Goal: Information Seeking & Learning: Learn about a topic

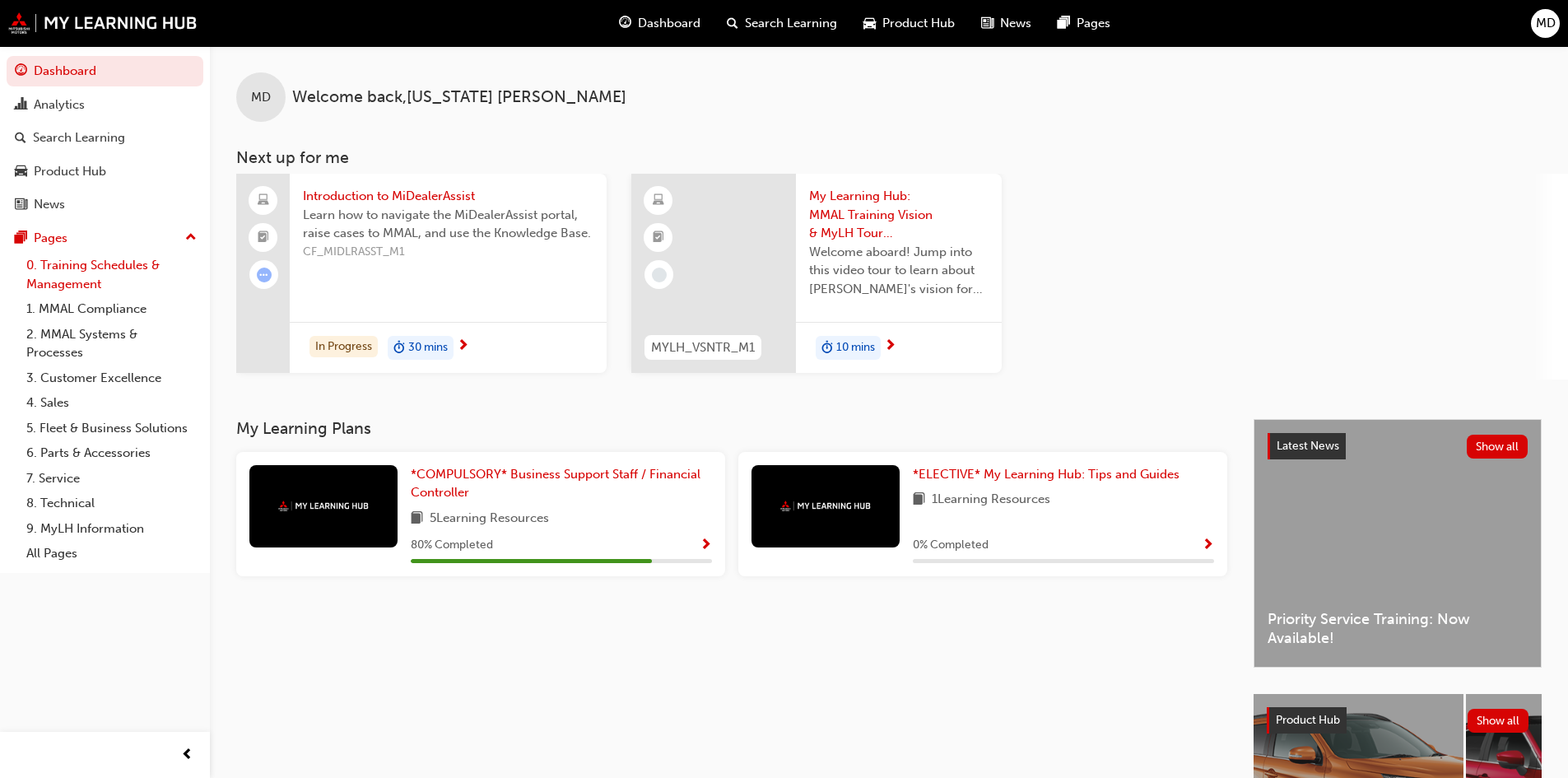
click at [58, 275] on link "0. Training Schedules & Management" at bounding box center [111, 274] width 183 height 43
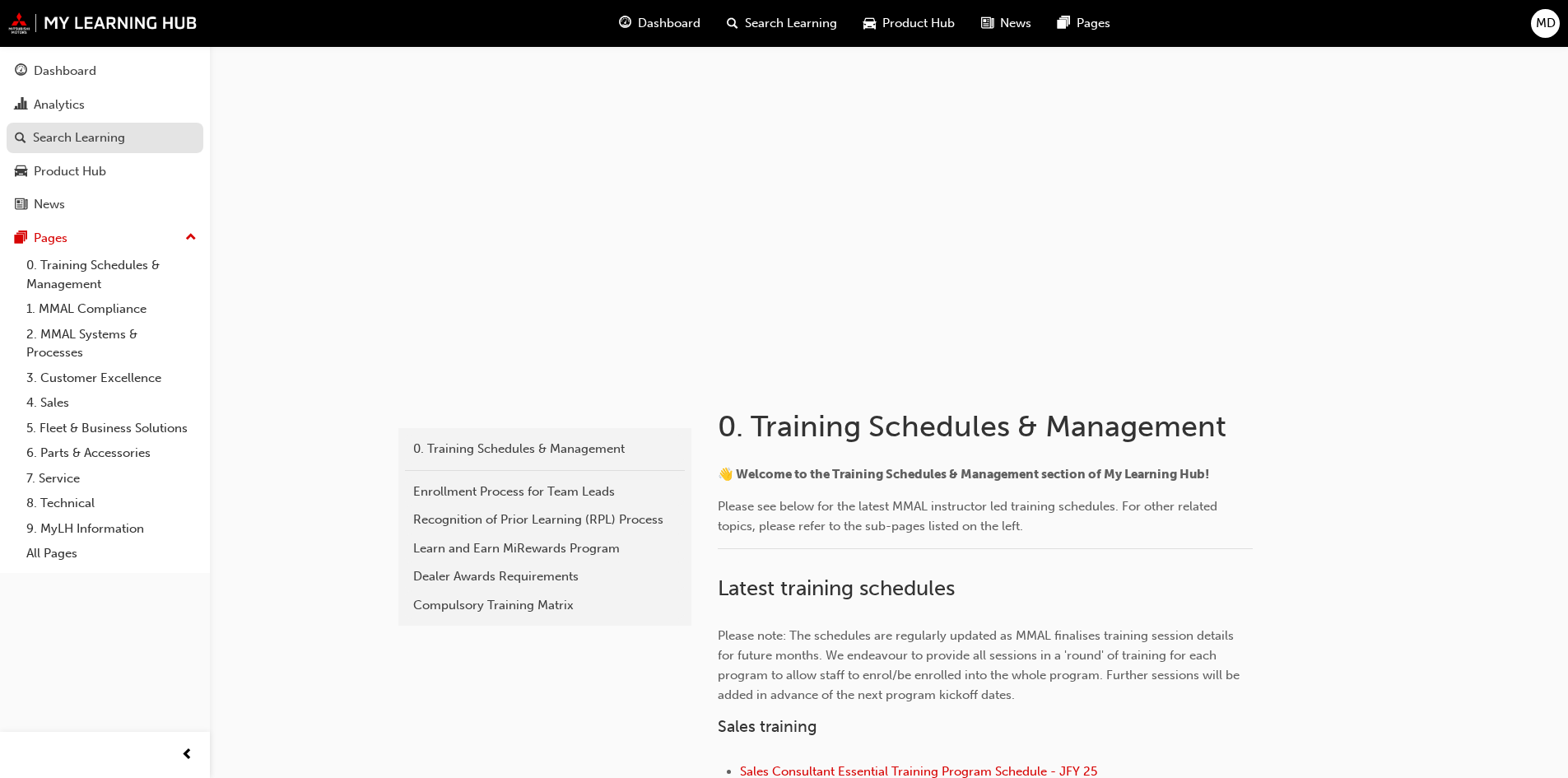
click at [90, 143] on div "Search Learning" at bounding box center [79, 137] width 92 height 19
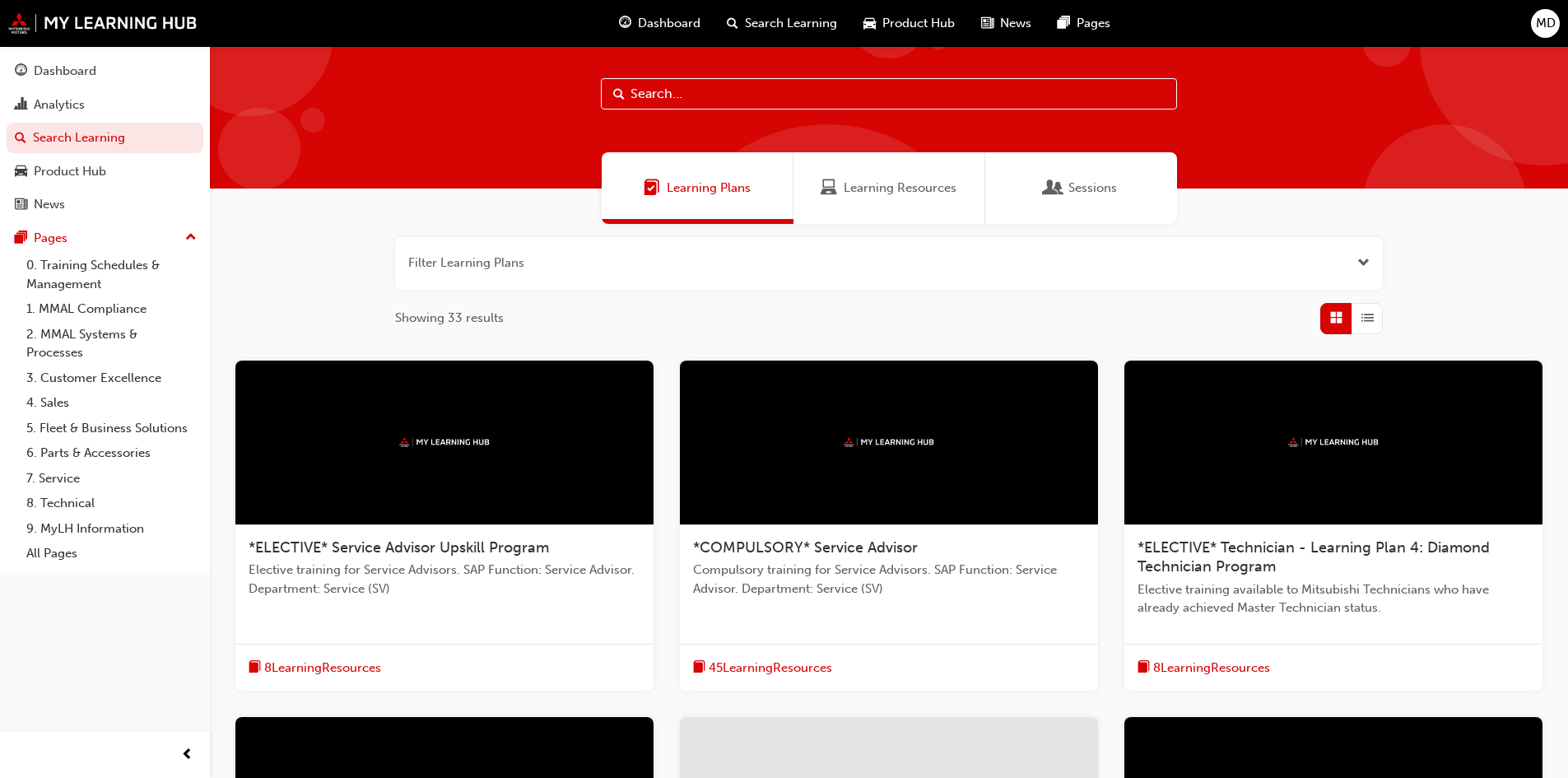
scroll to position [17, 0]
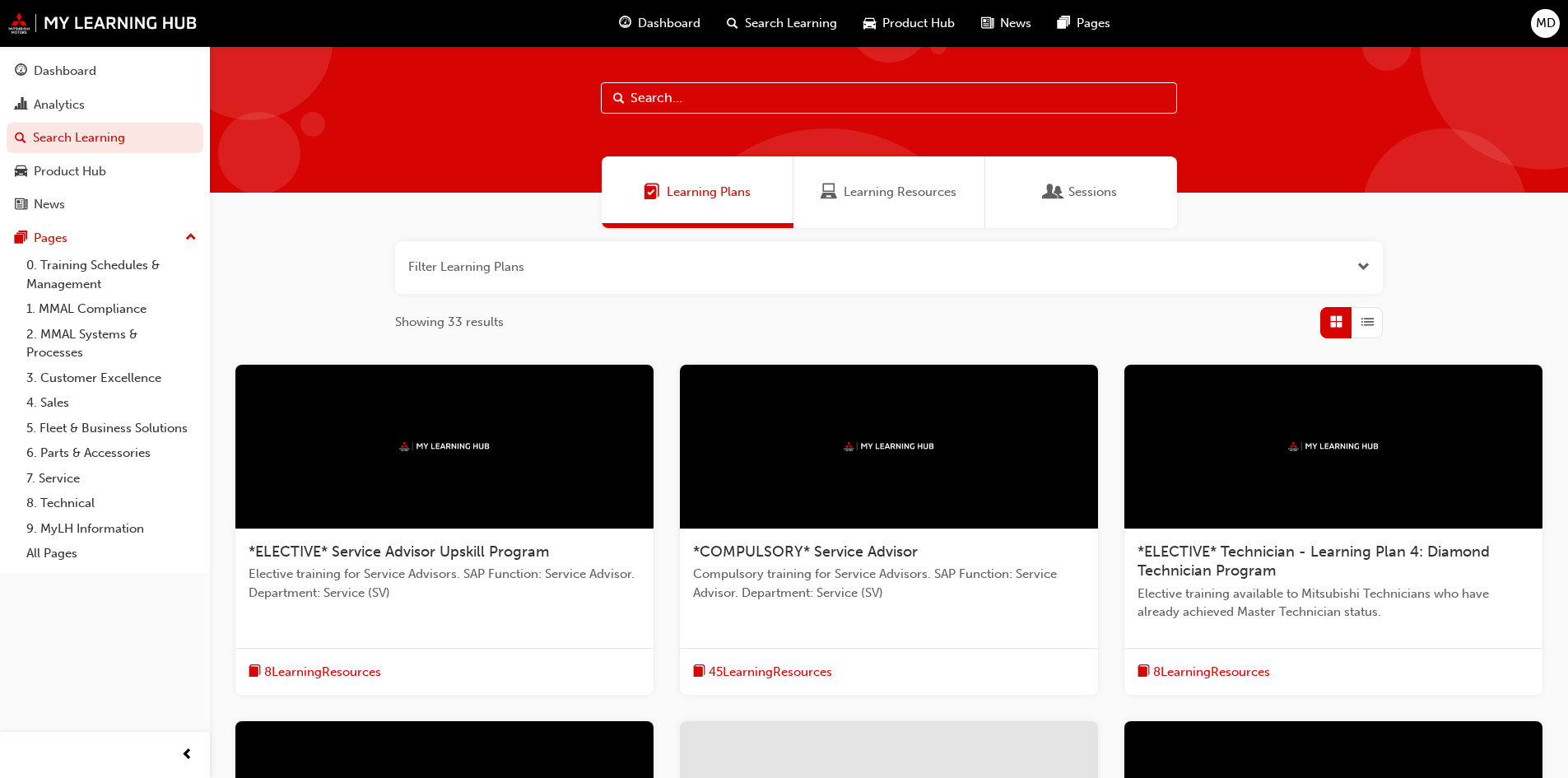
click at [500, 547] on span "*ELECTIVE* Service Advisor Upskill Program" at bounding box center [398, 551] width 300 height 18
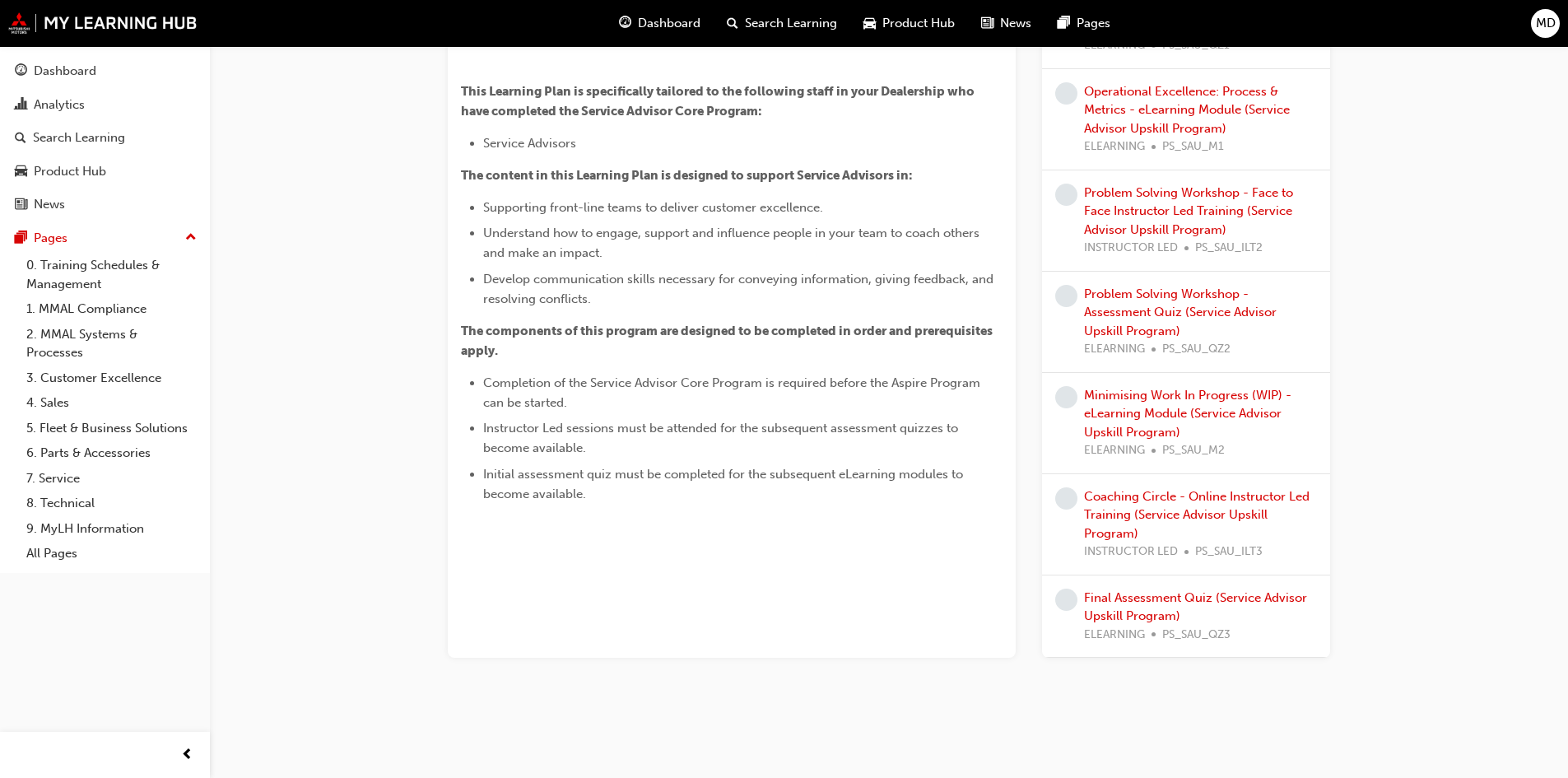
scroll to position [494, 0]
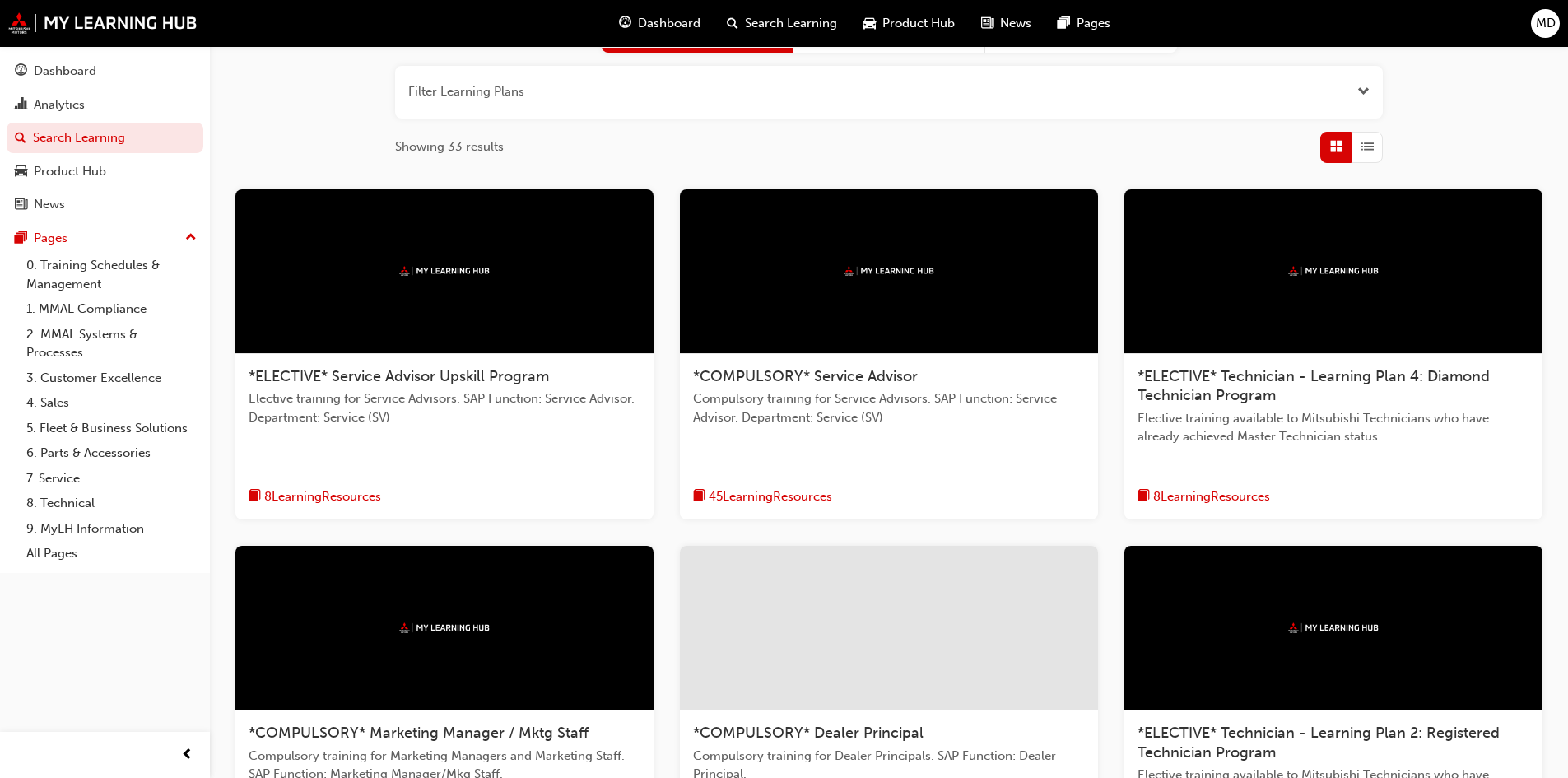
scroll to position [247, 0]
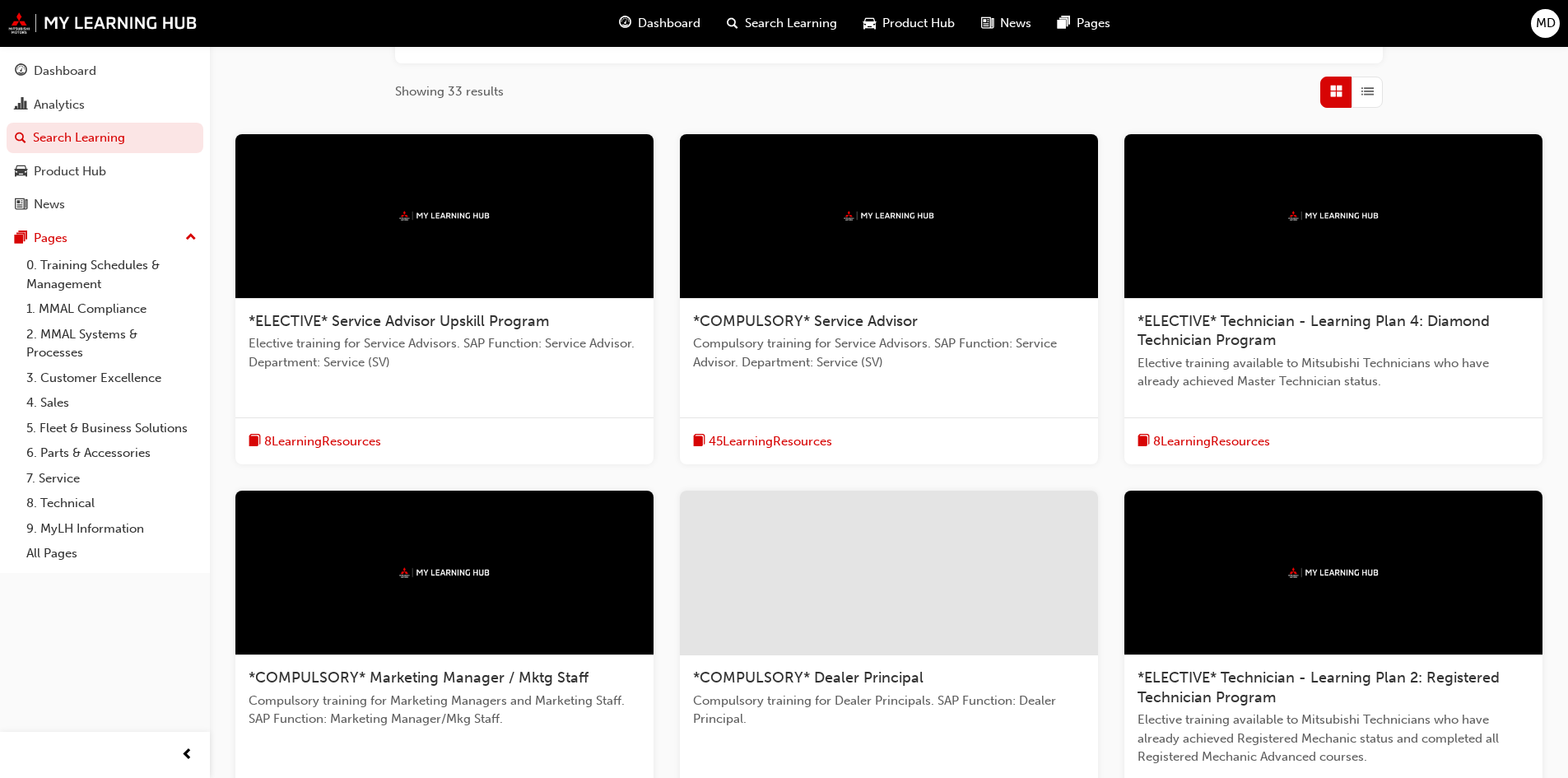
click at [792, 314] on span "*COMPULSORY* Service Advisor" at bounding box center [805, 321] width 225 height 18
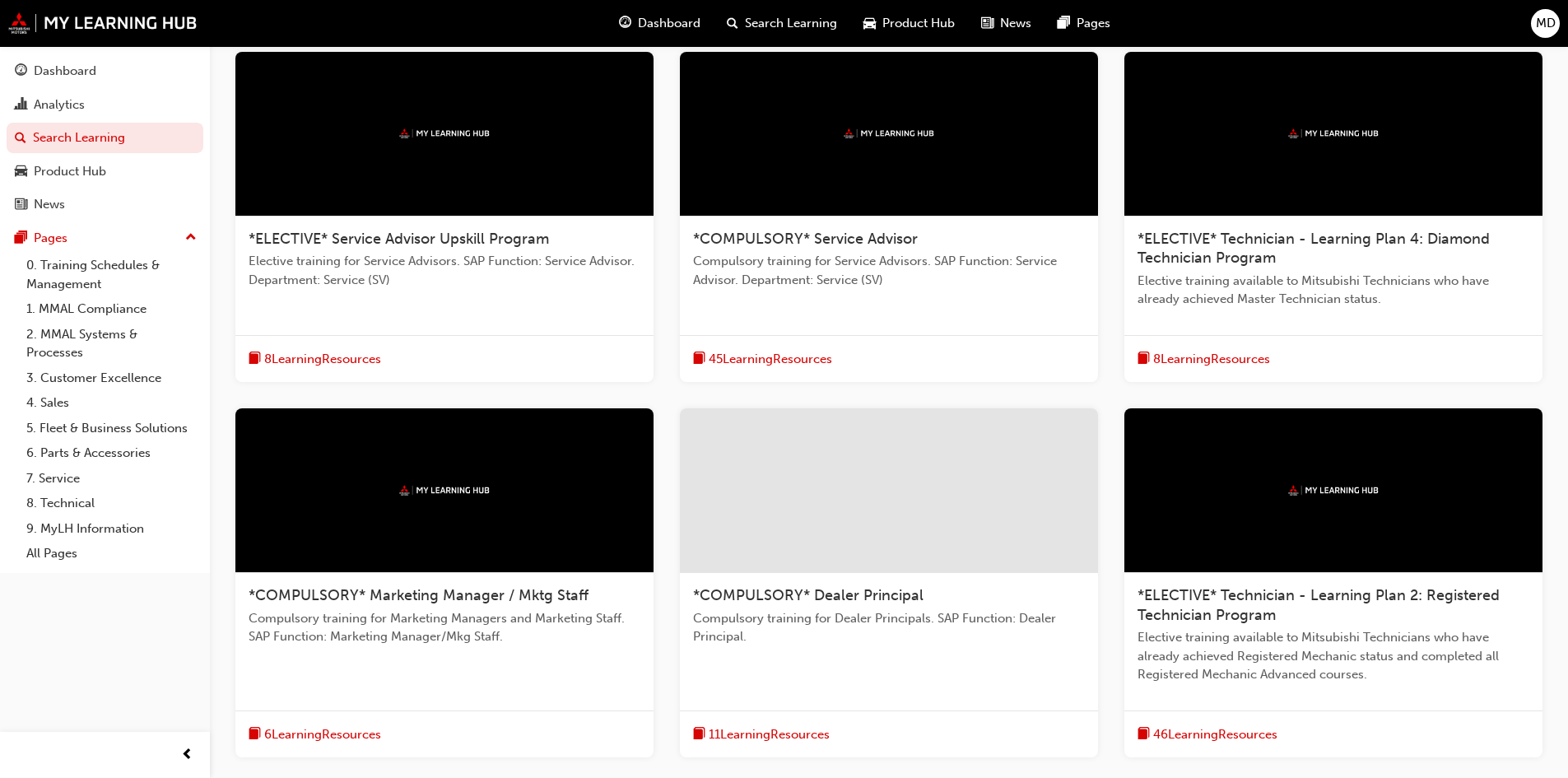
click at [1231, 245] on span "*ELECTIVE* Technician - Learning Plan 4: Diamond Technician Program" at bounding box center [1313, 248] width 352 height 38
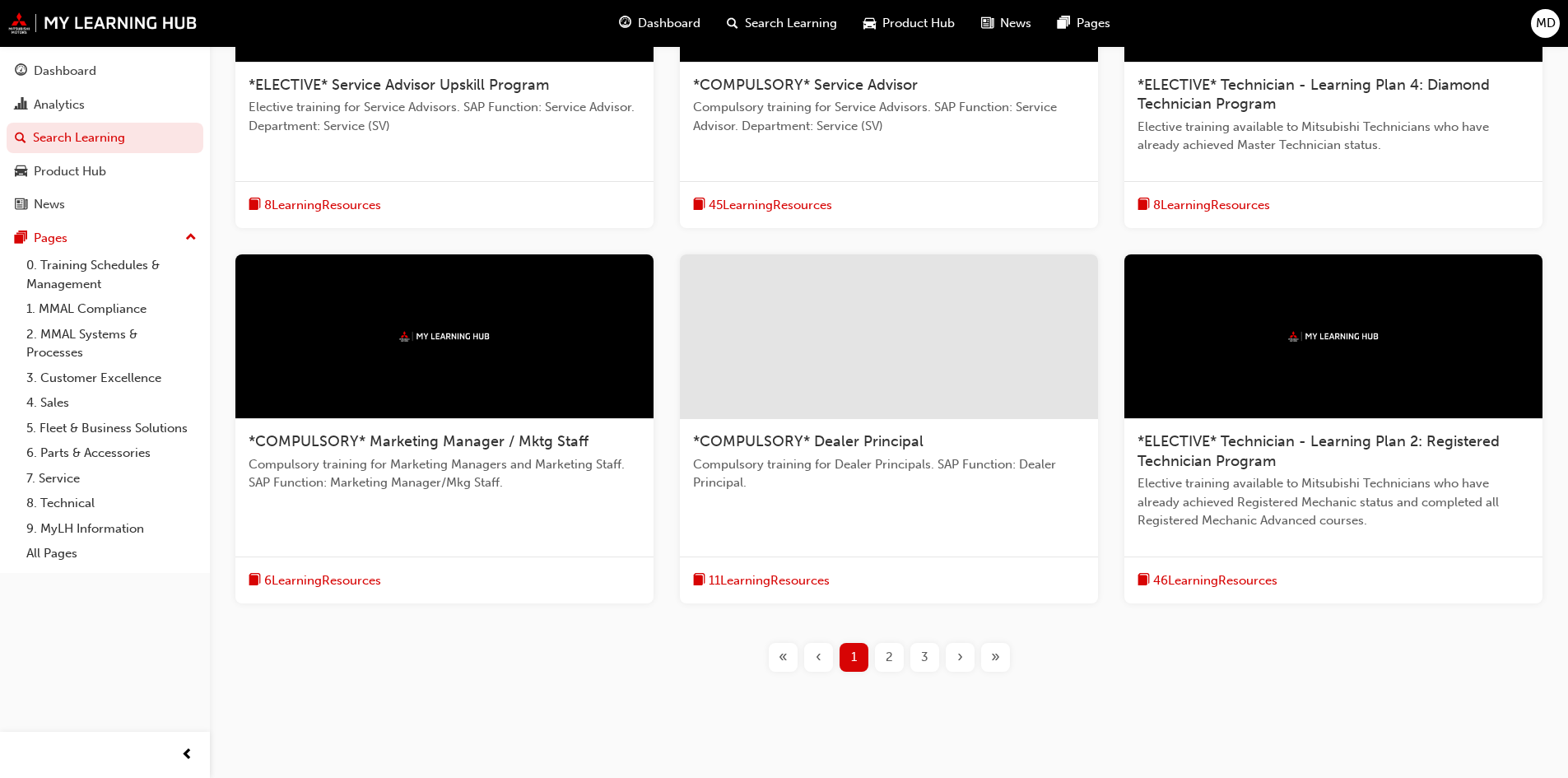
scroll to position [511, 0]
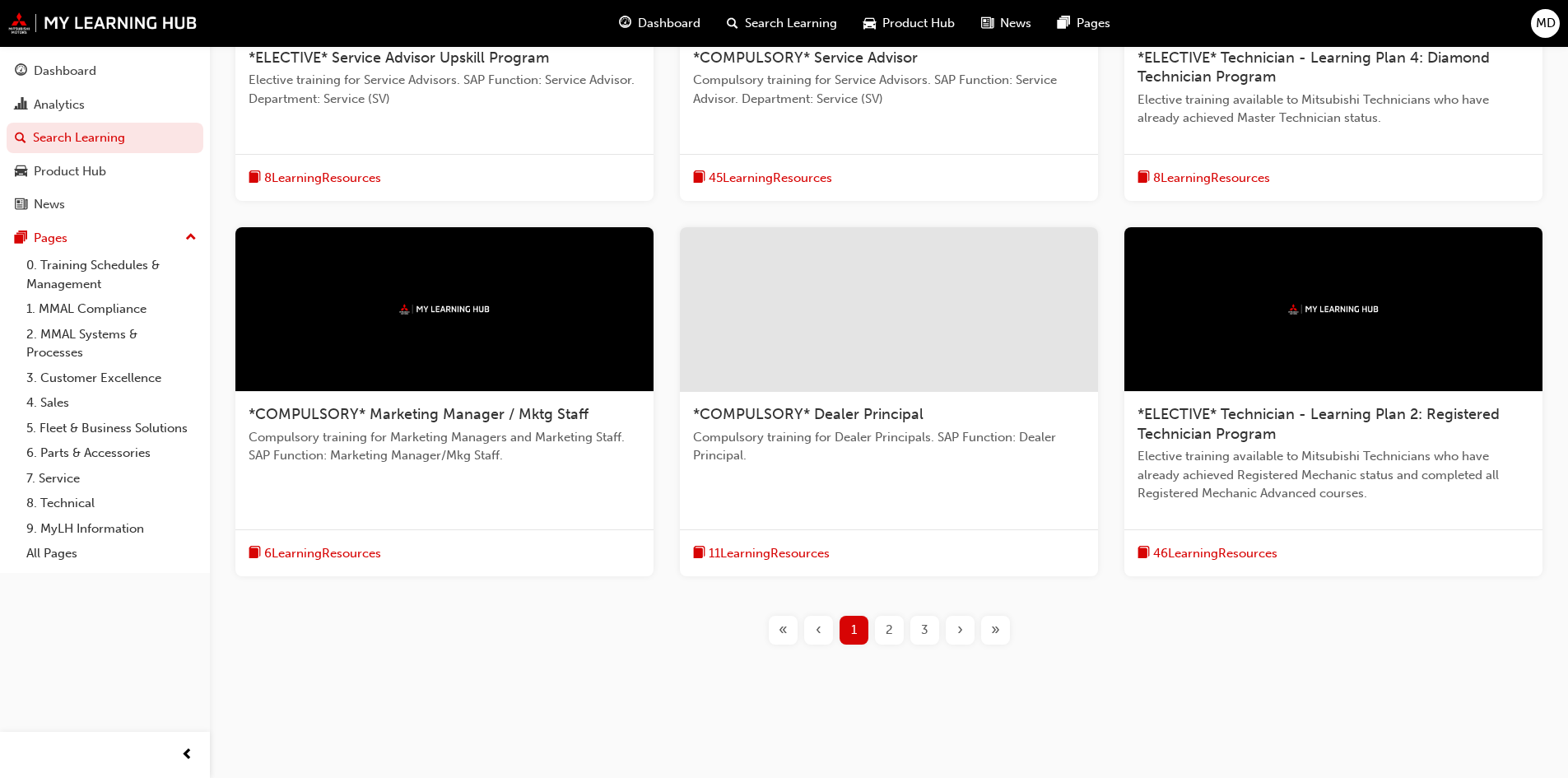
click at [537, 417] on span "*COMPULSORY* Marketing Manager / Mktg Staff" at bounding box center [419, 414] width 340 height 18
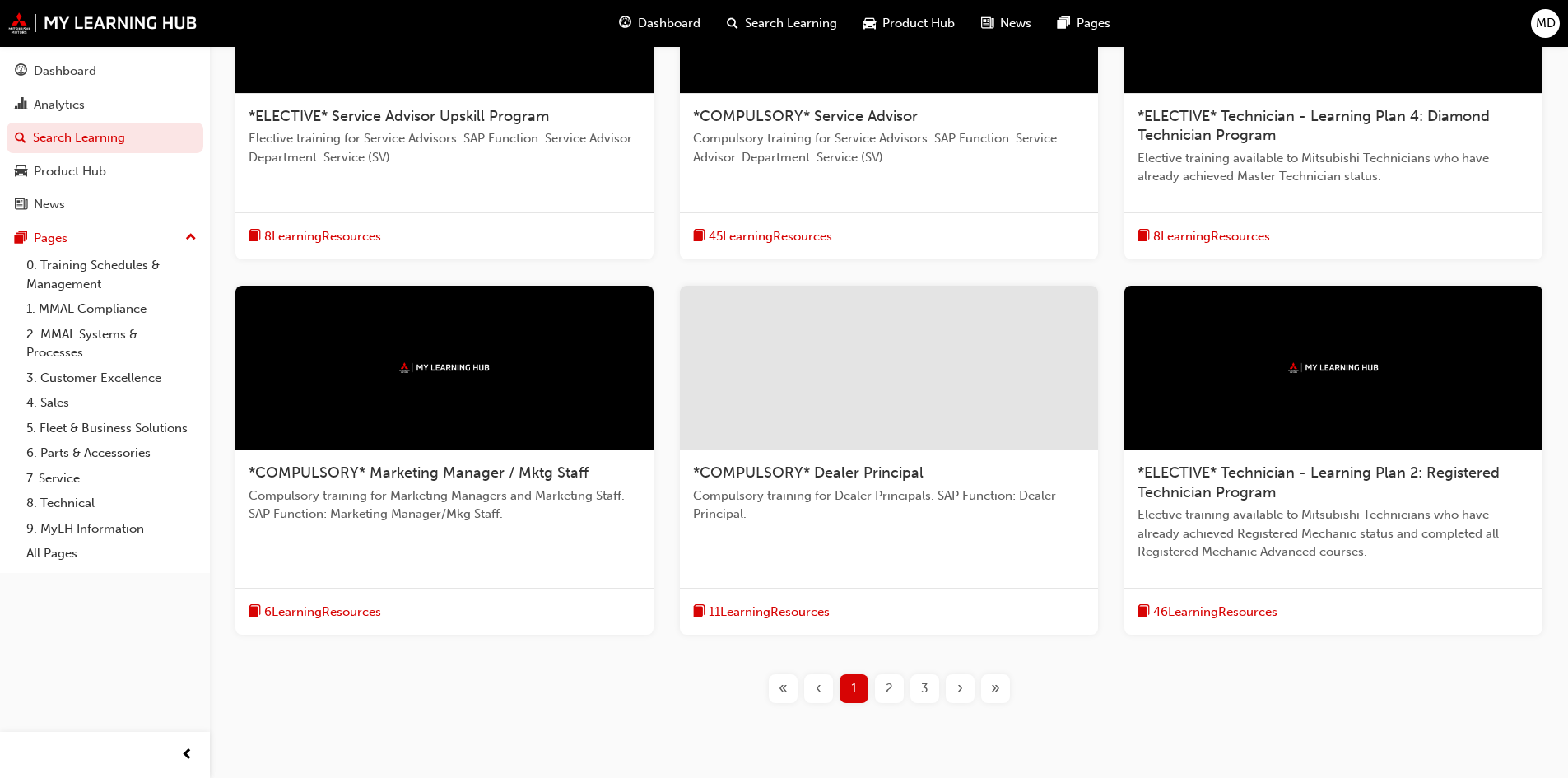
scroll to position [494, 0]
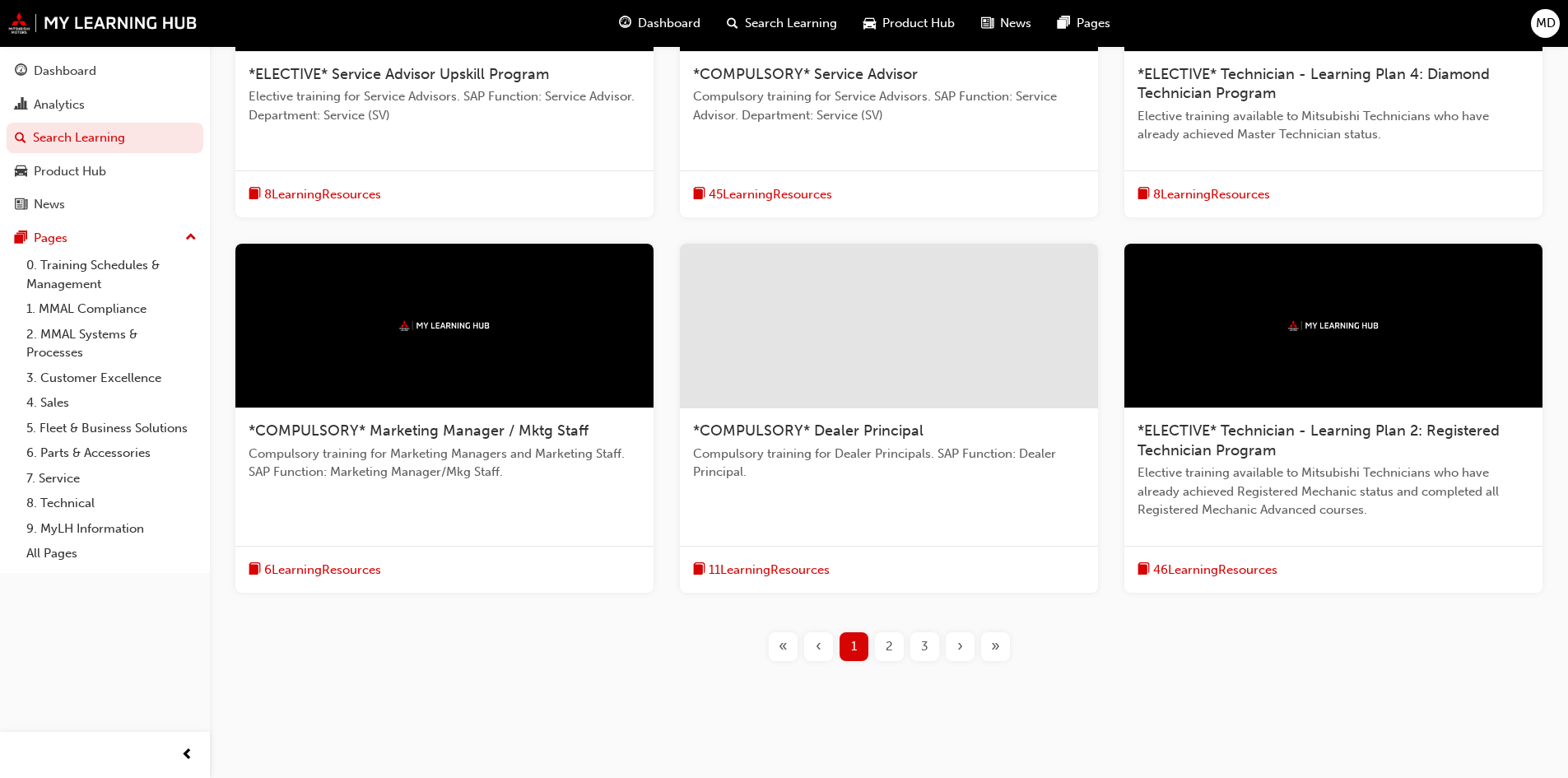
click at [806, 422] on span "*COMPULSORY* Dealer Principal" at bounding box center [808, 430] width 230 height 18
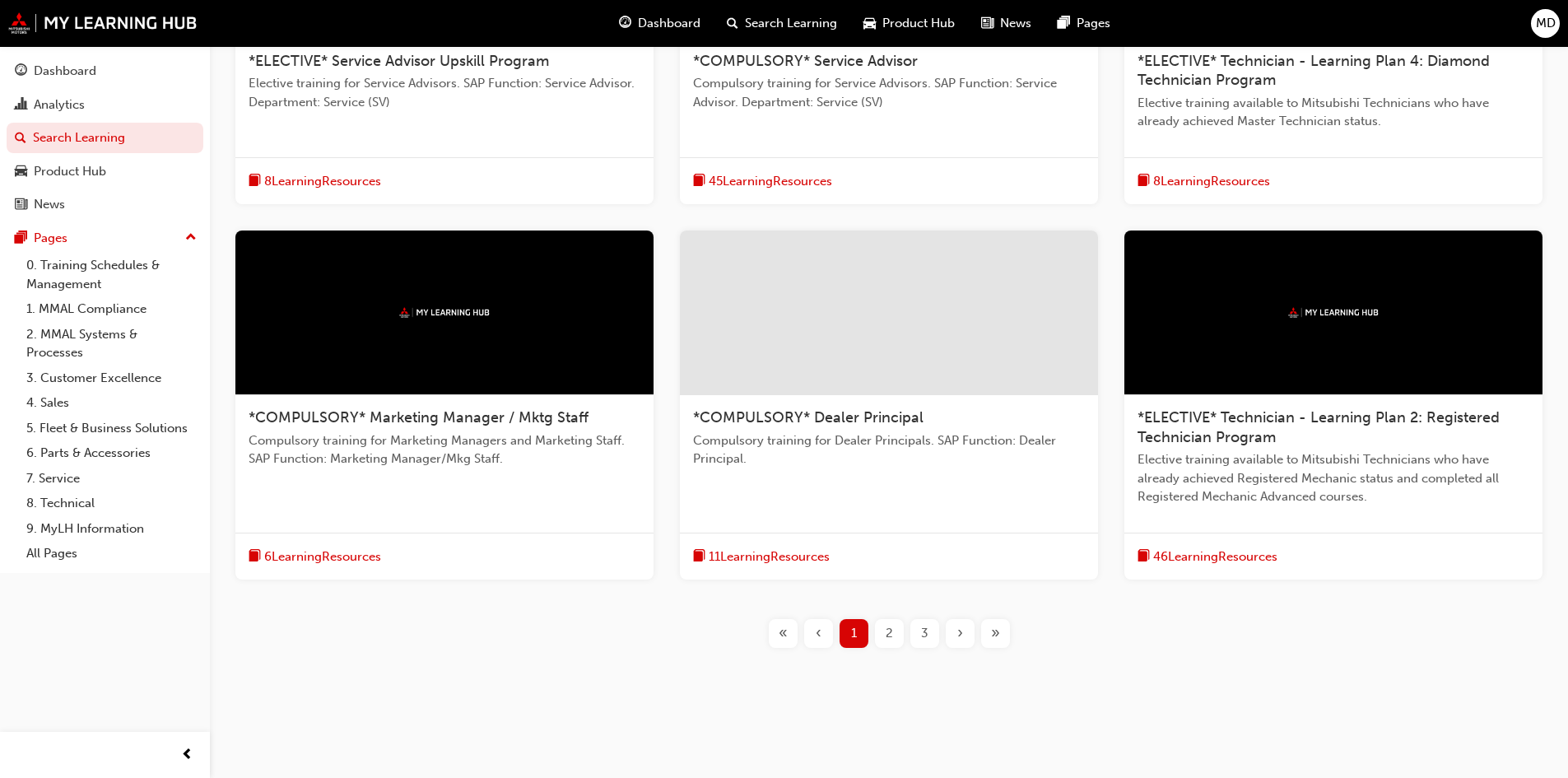
scroll to position [511, 0]
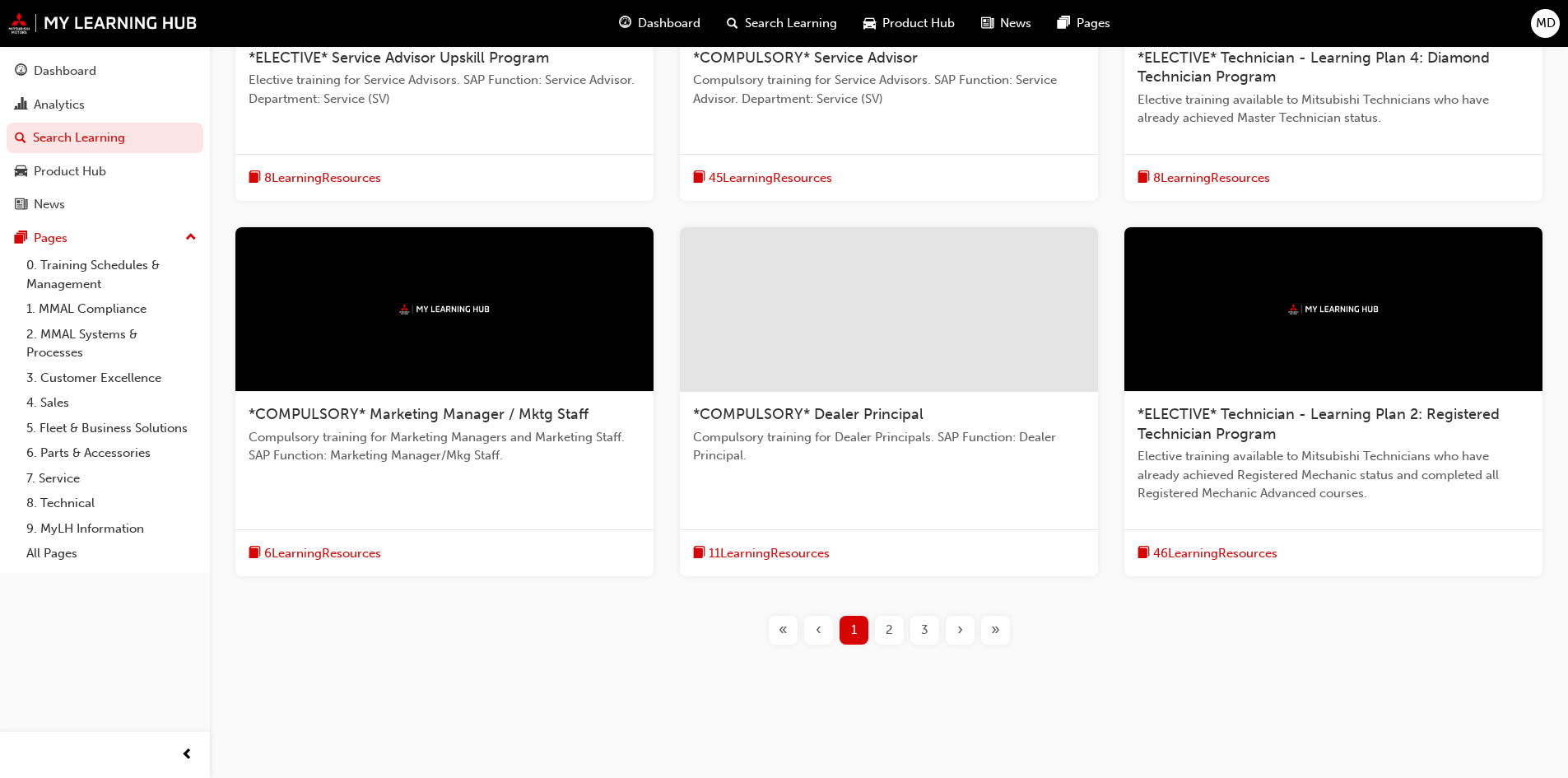
click at [1243, 411] on span "*ELECTIVE* Technician - Learning Plan 2: Registered Technician Program" at bounding box center [1318, 424] width 362 height 38
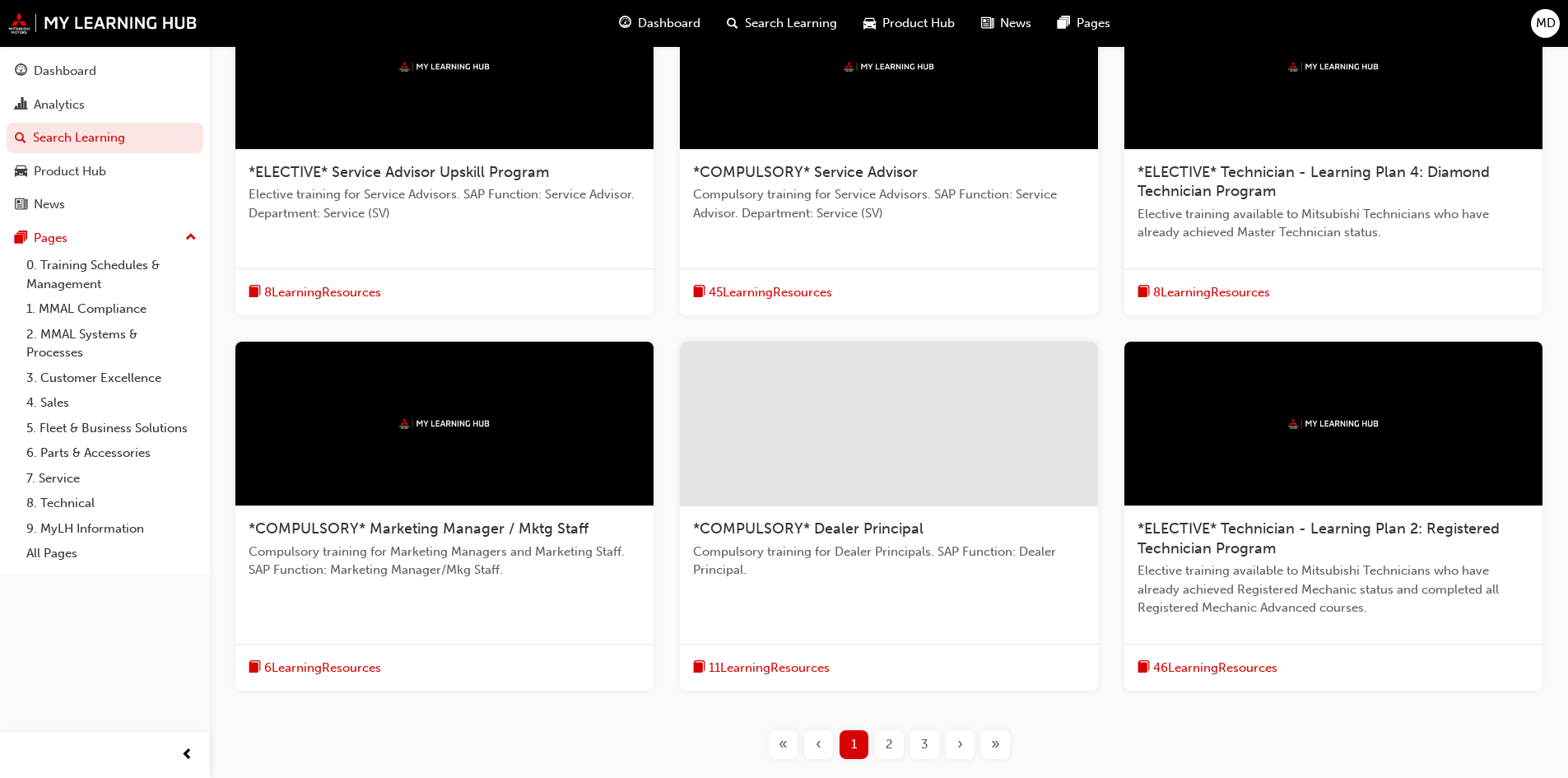
scroll to position [494, 0]
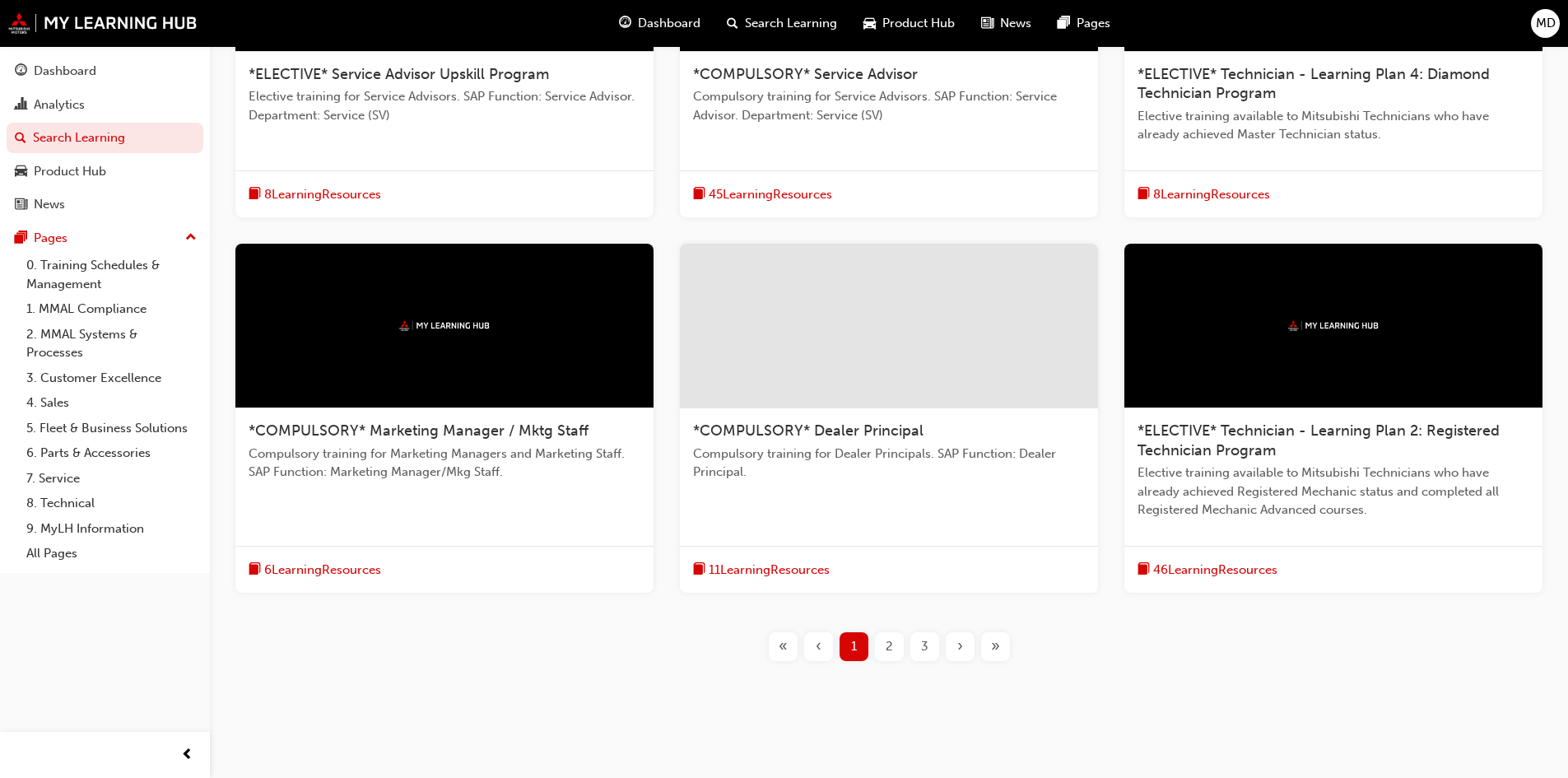
click at [875, 638] on div "2" at bounding box center [889, 646] width 29 height 29
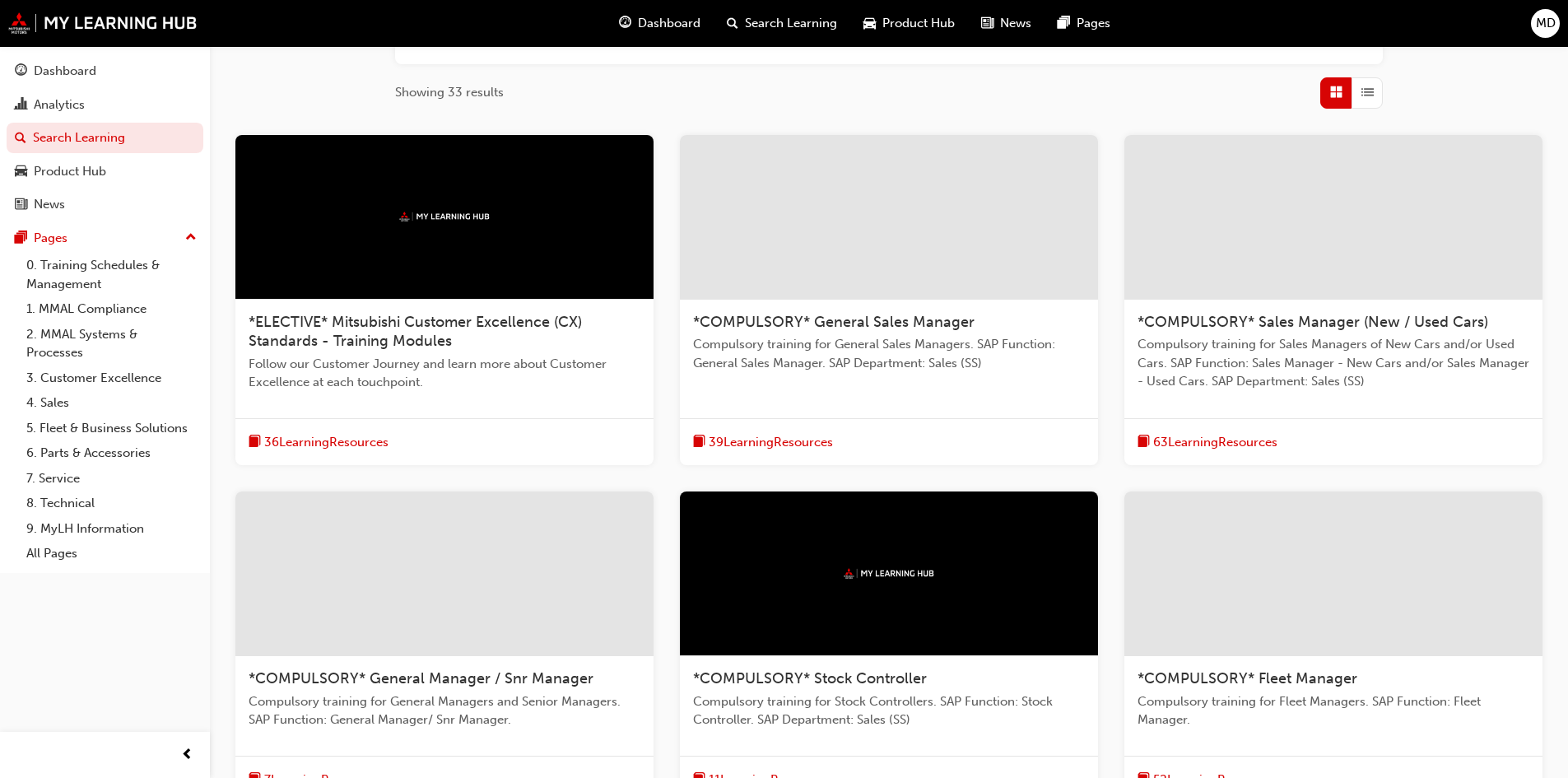
scroll to position [247, 0]
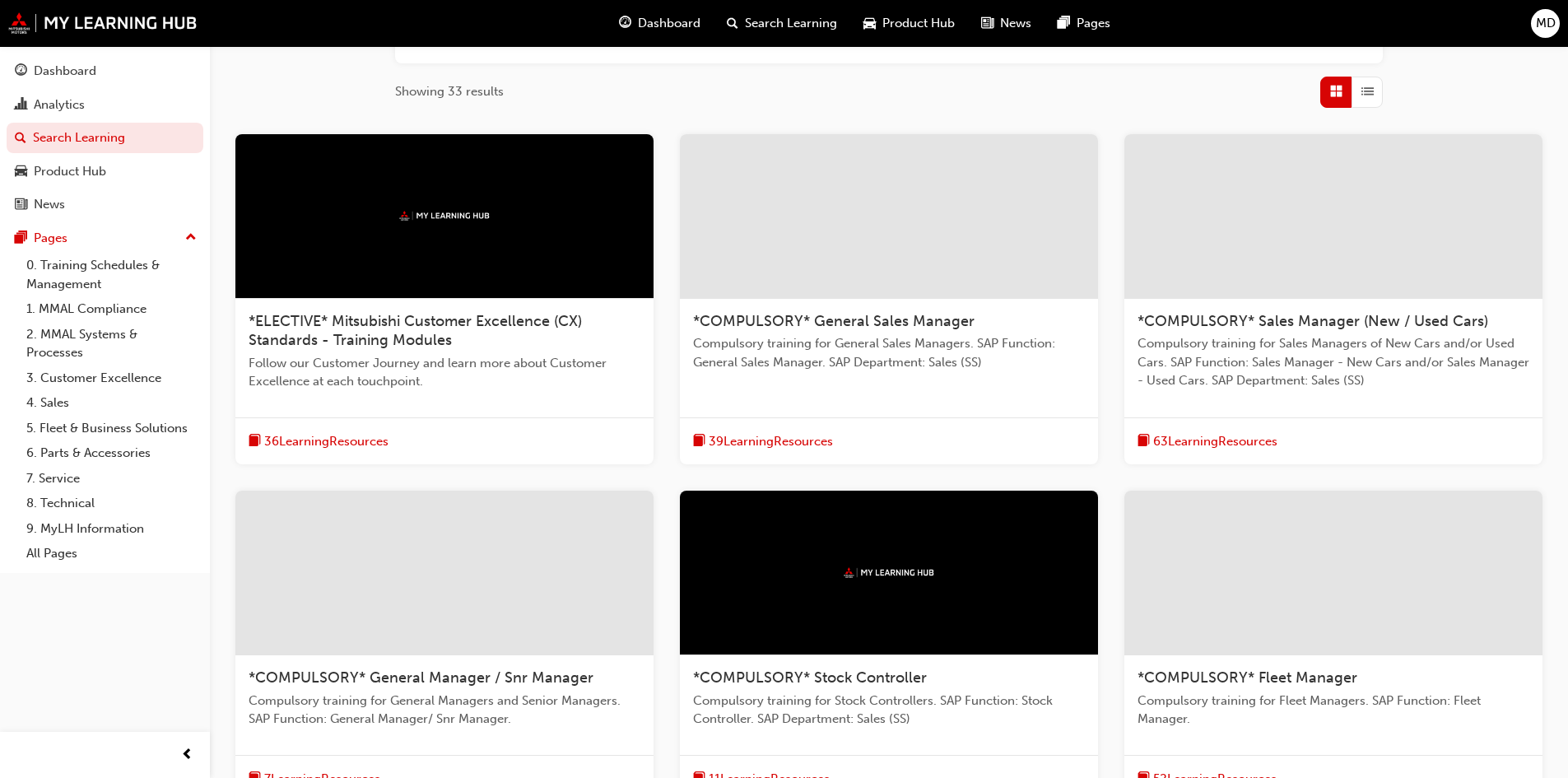
click at [427, 324] on span "*ELECTIVE* Mitsubishi Customer Excellence (CX) Standards - Training Modules" at bounding box center [415, 331] width 334 height 38
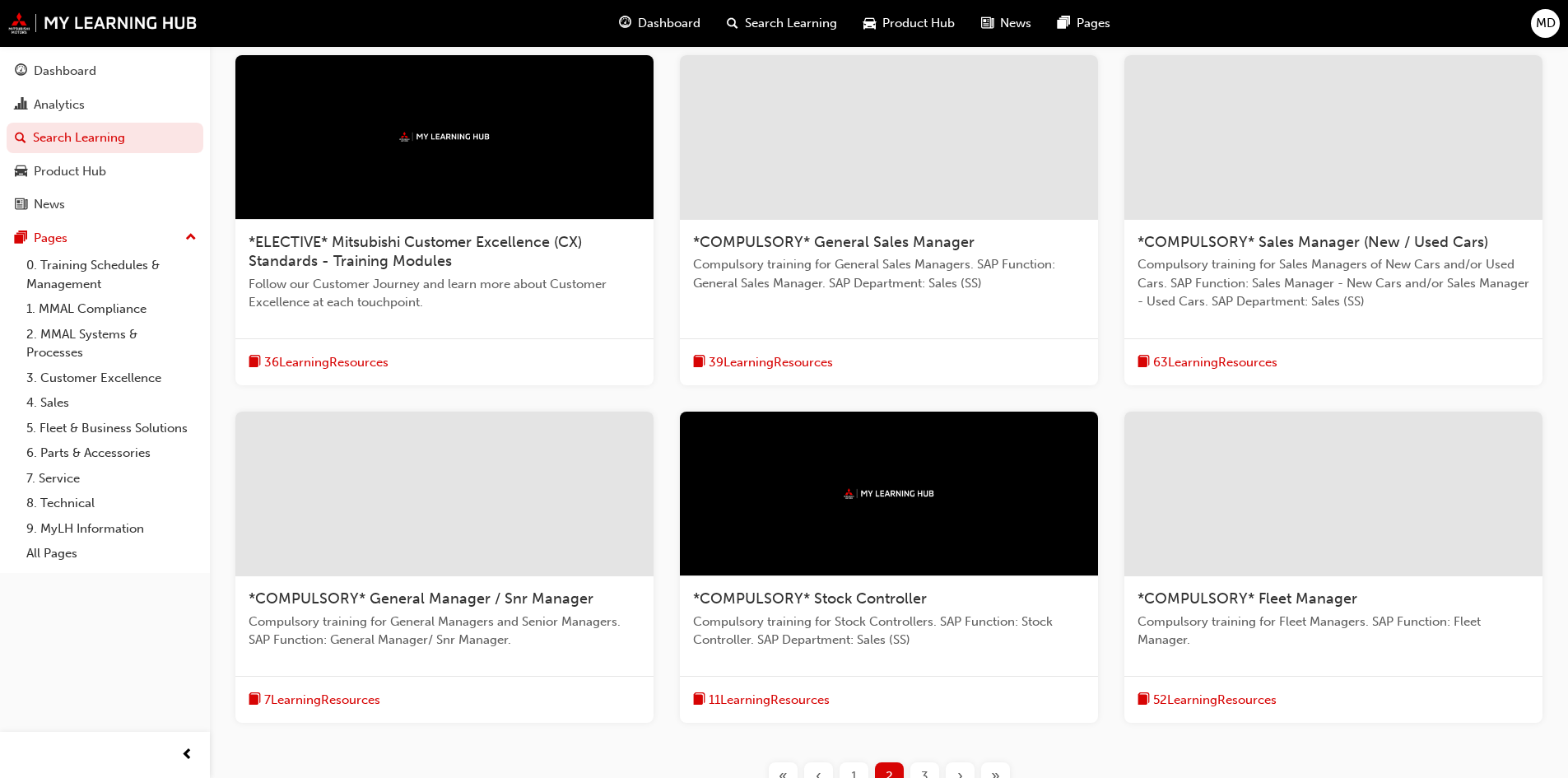
scroll to position [308, 0]
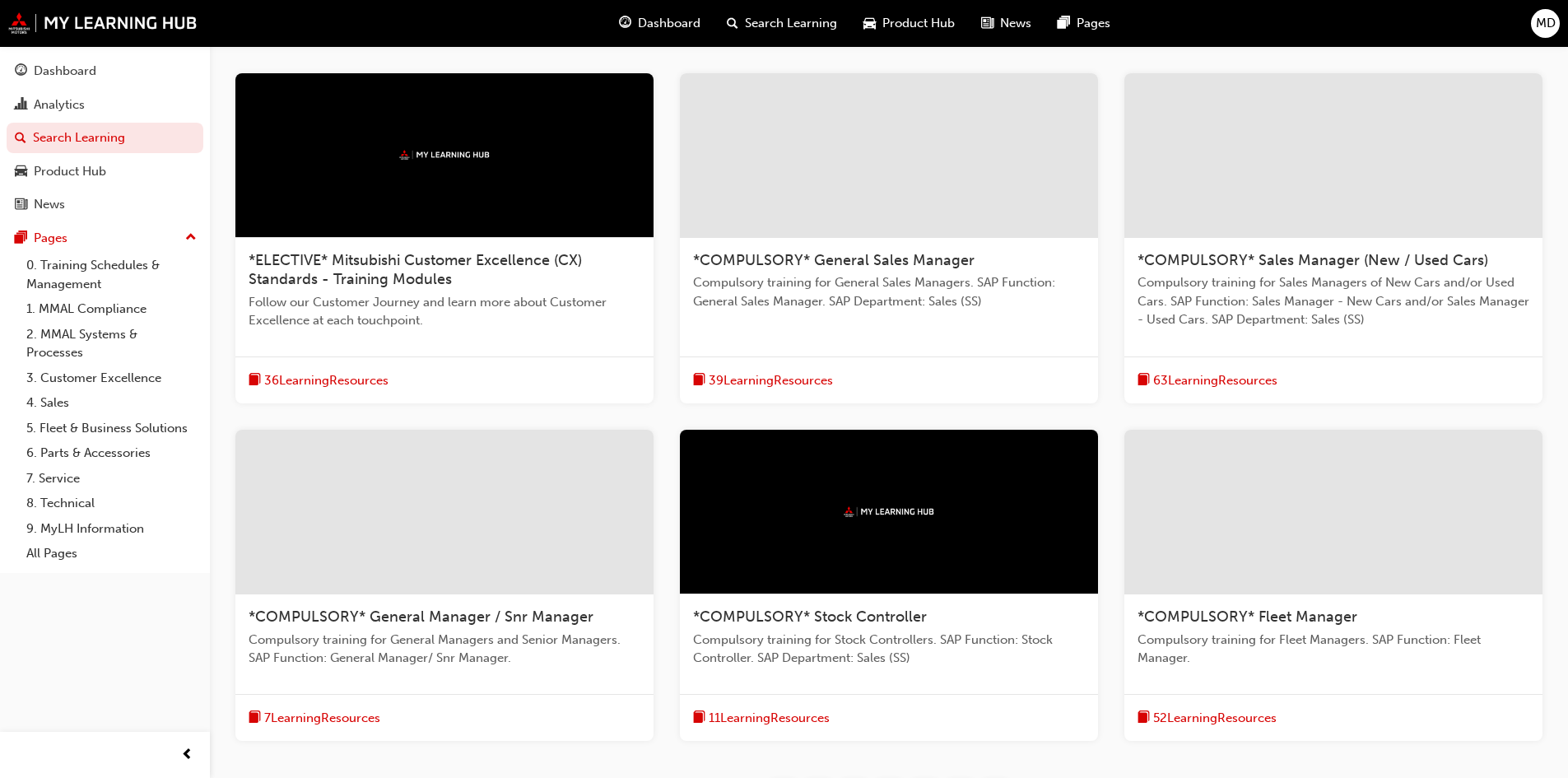
click at [938, 259] on span "*COMPULSORY* General Sales Manager" at bounding box center [834, 260] width 281 height 18
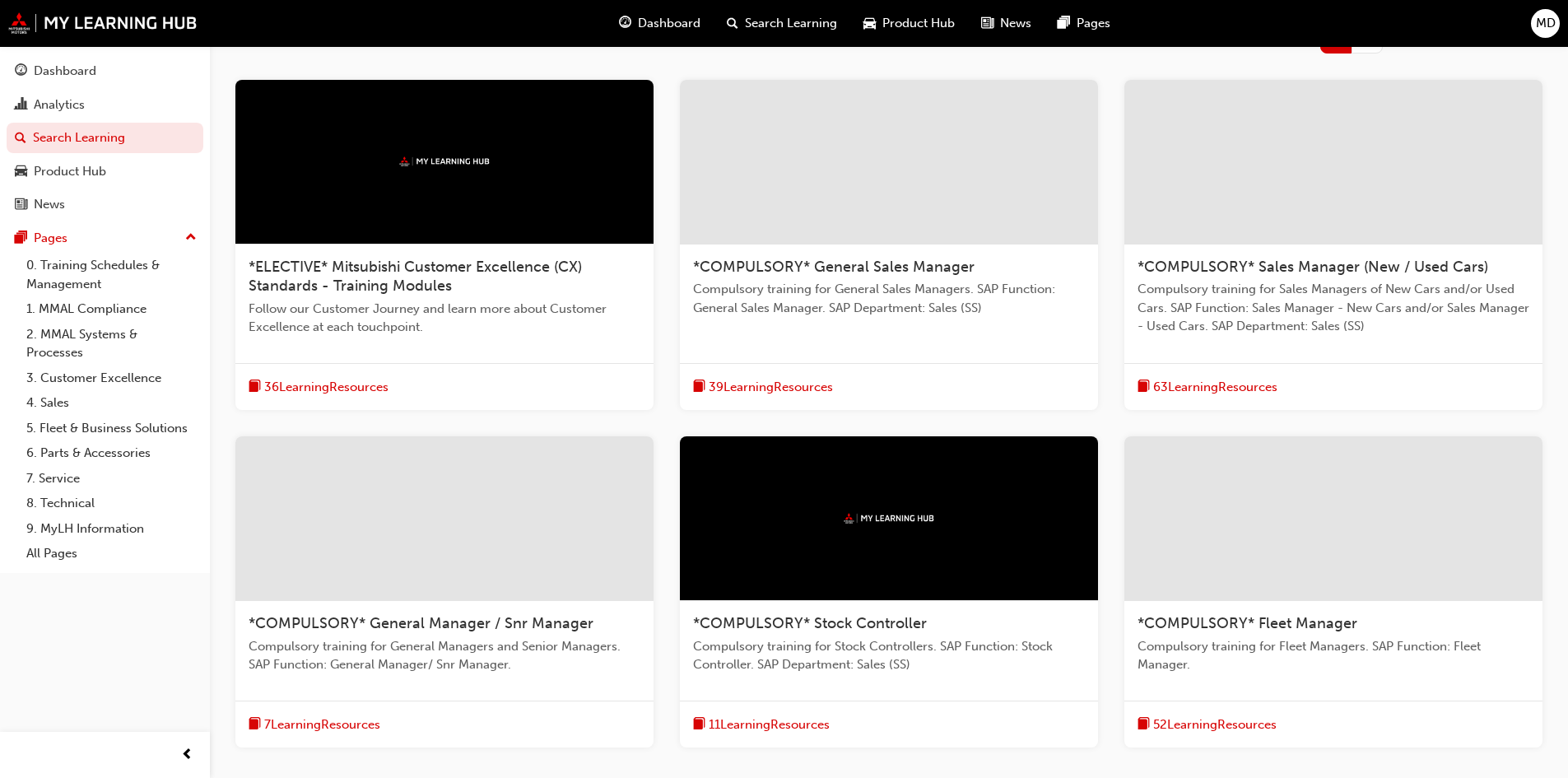
scroll to position [329, 0]
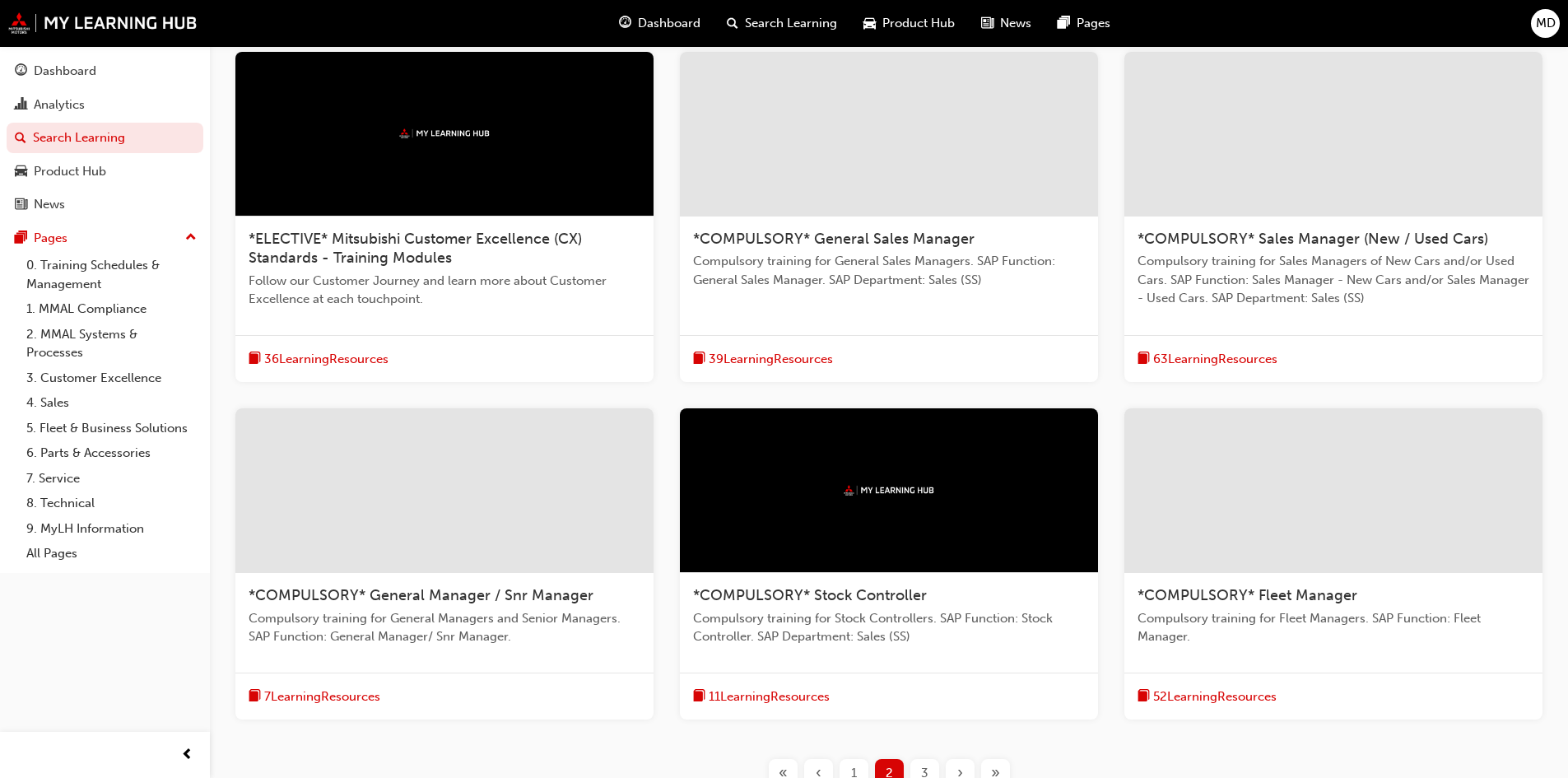
click at [1360, 242] on span "*COMPULSORY* Sales Manager (New / Used Cars)" at bounding box center [1312, 238] width 350 height 18
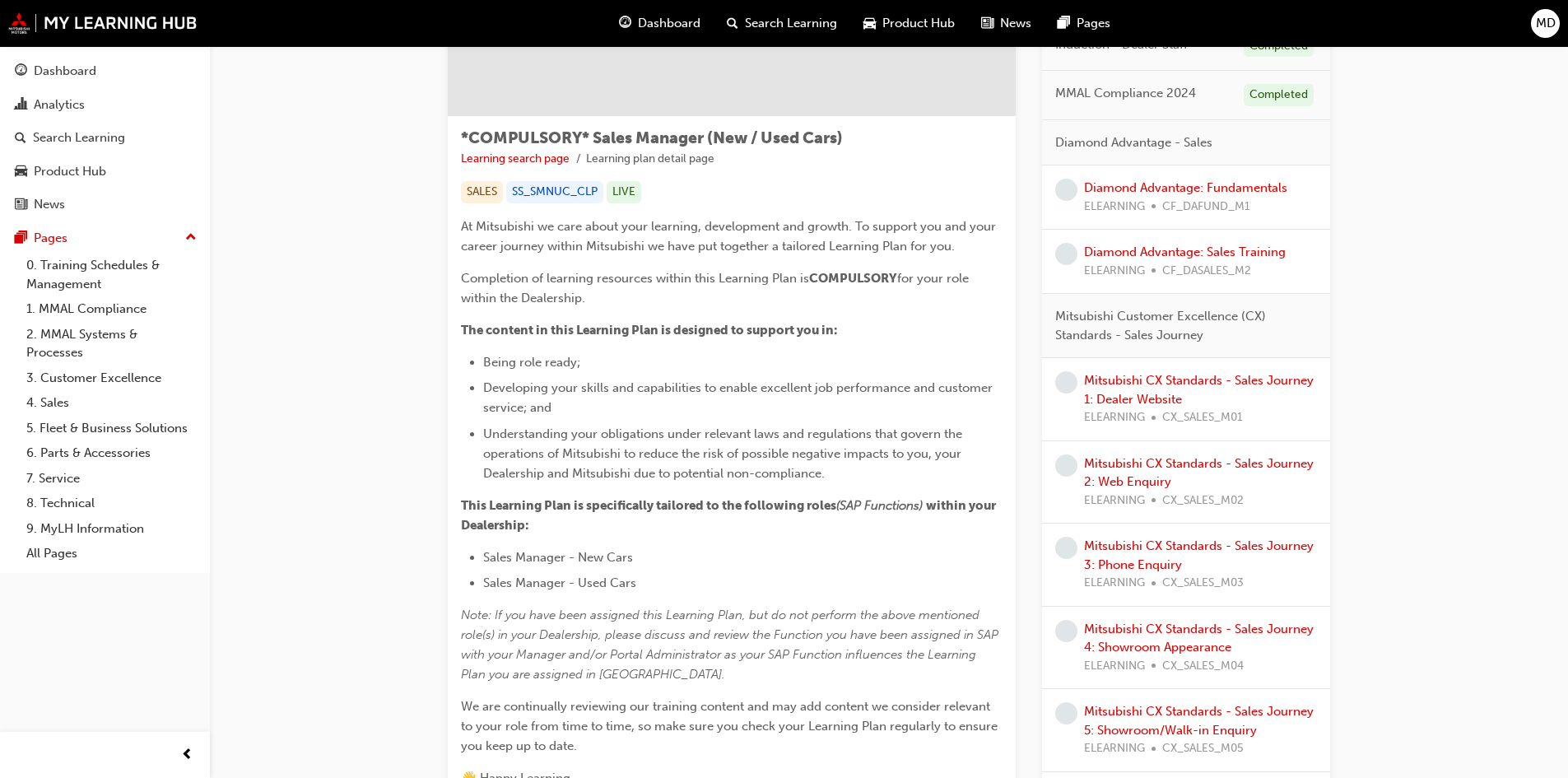
scroll to position [165, 0]
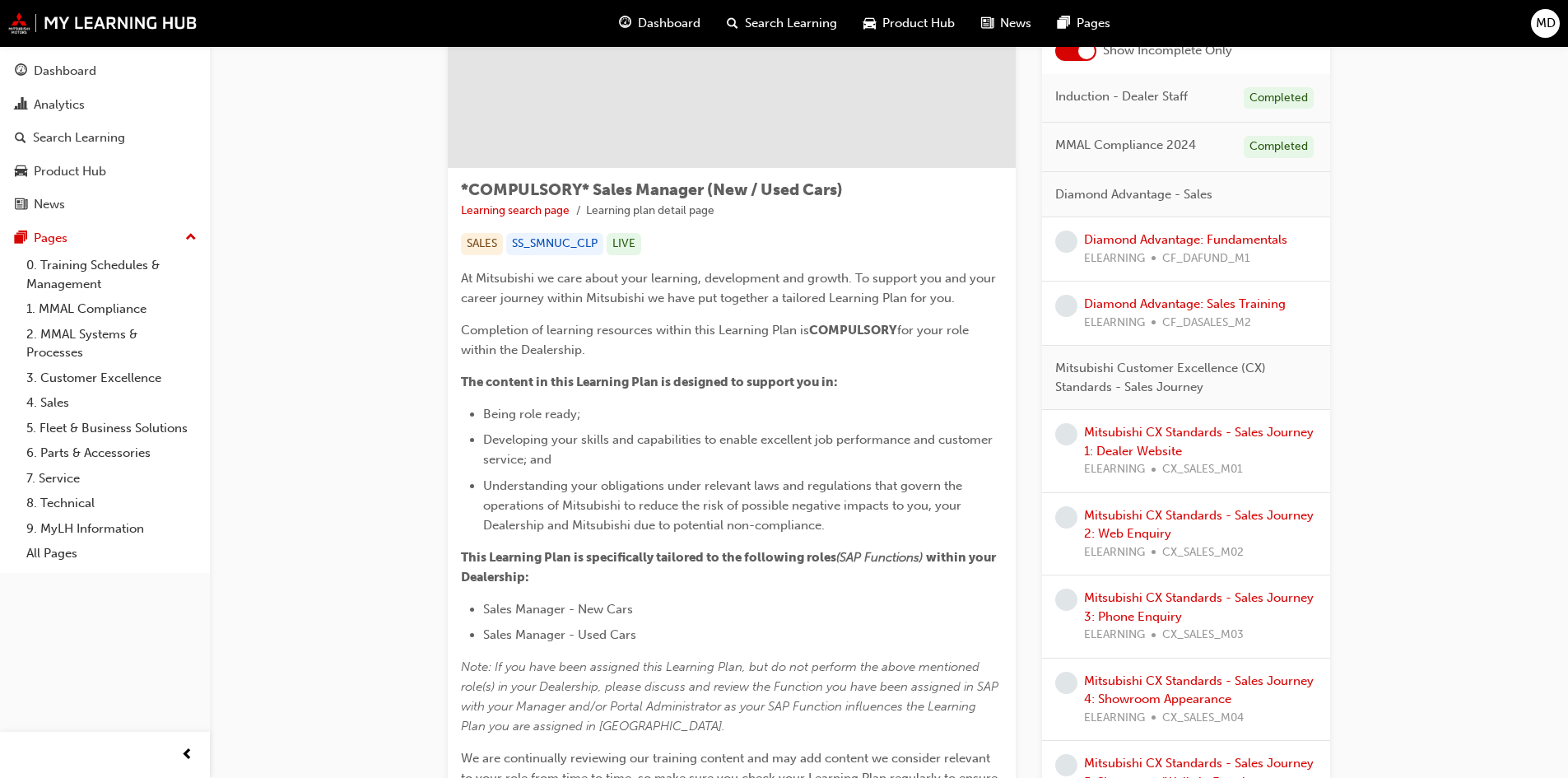
click at [875, 206] on ul "Learning search page Learning plan detail page" at bounding box center [732, 211] width 542 height 19
